Goal: Information Seeking & Learning: Understand process/instructions

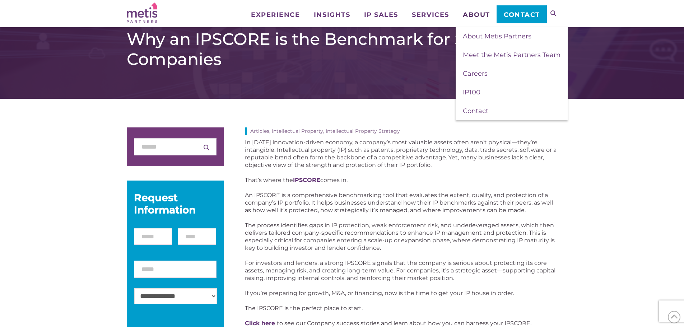
scroll to position [144, 0]
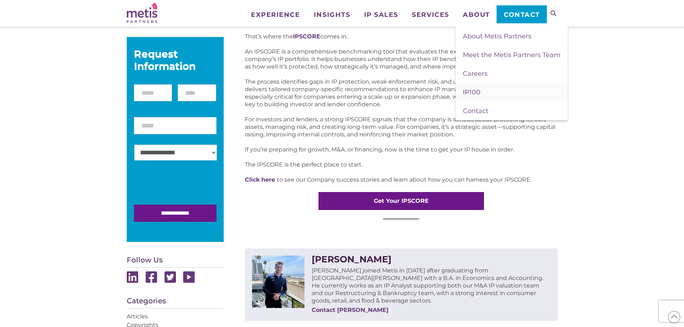
click at [485, 94] on link "IP100" at bounding box center [512, 92] width 112 height 19
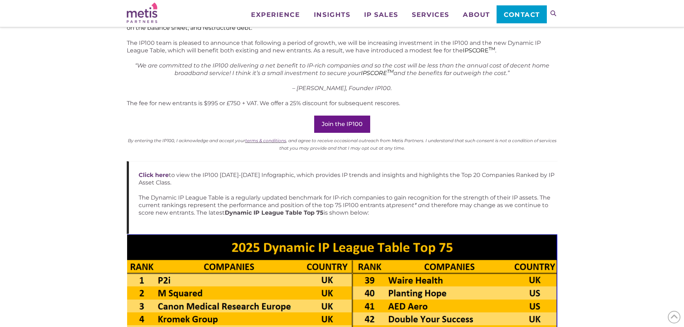
scroll to position [611, 0]
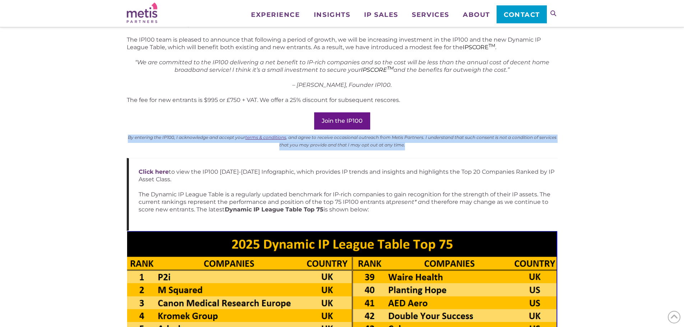
drag, startPoint x: 130, startPoint y: 117, endPoint x: 412, endPoint y: 125, distance: 282.5
click at [412, 135] on p "By entering the IP100, I acknowledge and accept your terms & conditions , and a…" at bounding box center [342, 142] width 431 height 15
copy sup "By entering the IP100, I acknowledge and accept your terms & conditions , and a…"
click at [260, 135] on link "terms & conditions" at bounding box center [265, 137] width 41 height 5
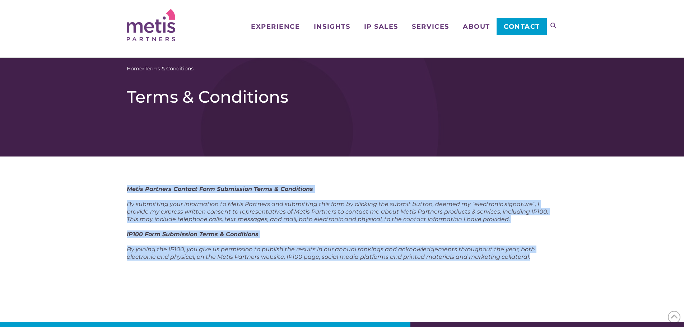
drag, startPoint x: 125, startPoint y: 188, endPoint x: 567, endPoint y: 257, distance: 447.5
click at [567, 257] on div "Metis Partners Contact Form Submission Terms & Conditions By submitting your in…" at bounding box center [342, 240] width 684 height 166
copy div "Metis Partners Contact Form Submission Terms & Conditions By submitting your in…"
